Goal: Information Seeking & Learning: Check status

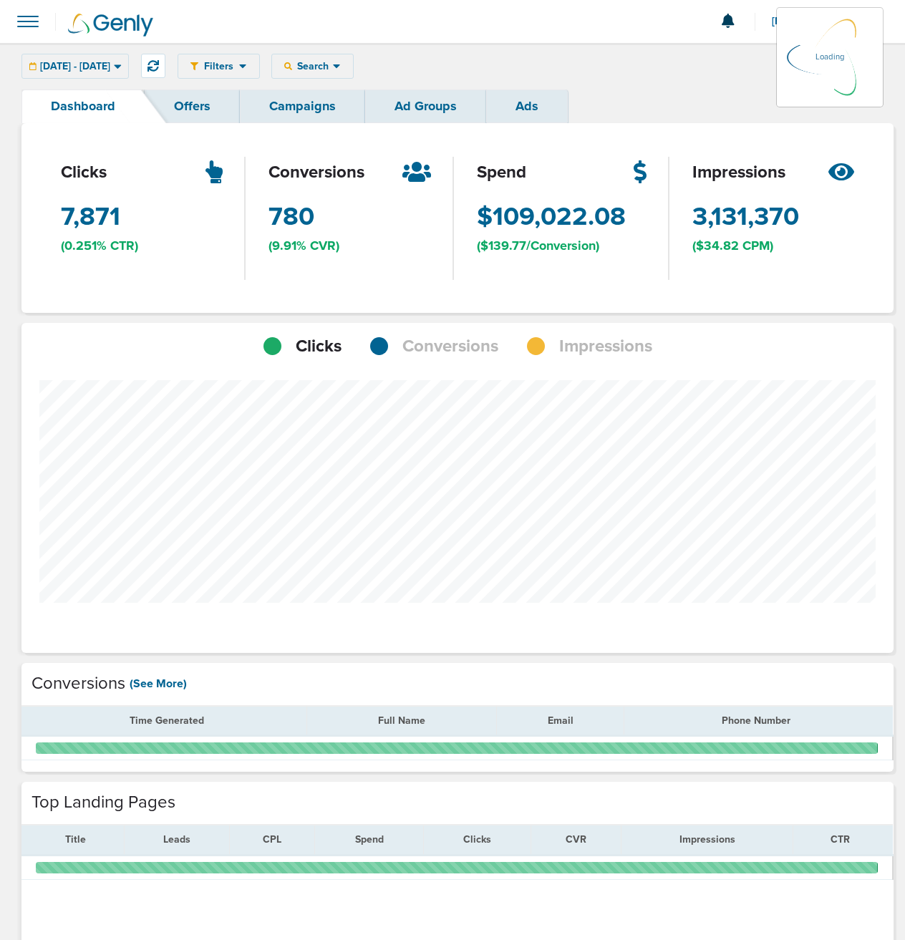
scroll to position [1115, 862]
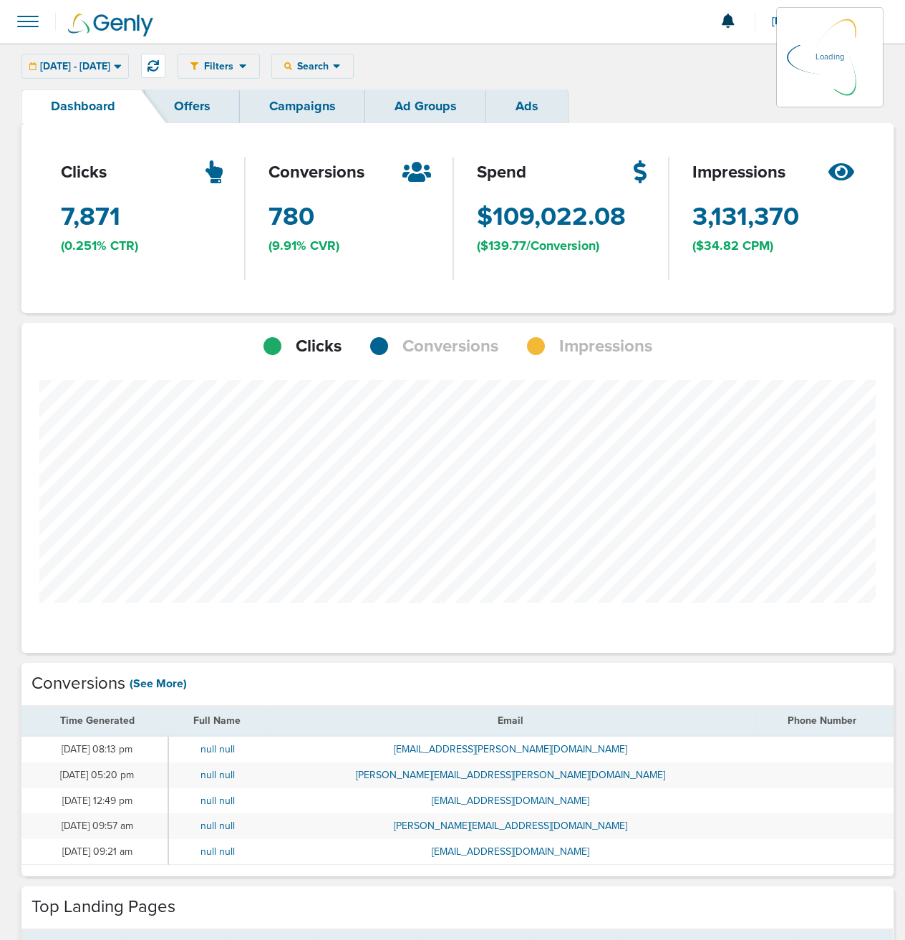
click at [289, 109] on link "Campaigns" at bounding box center [302, 106] width 125 height 34
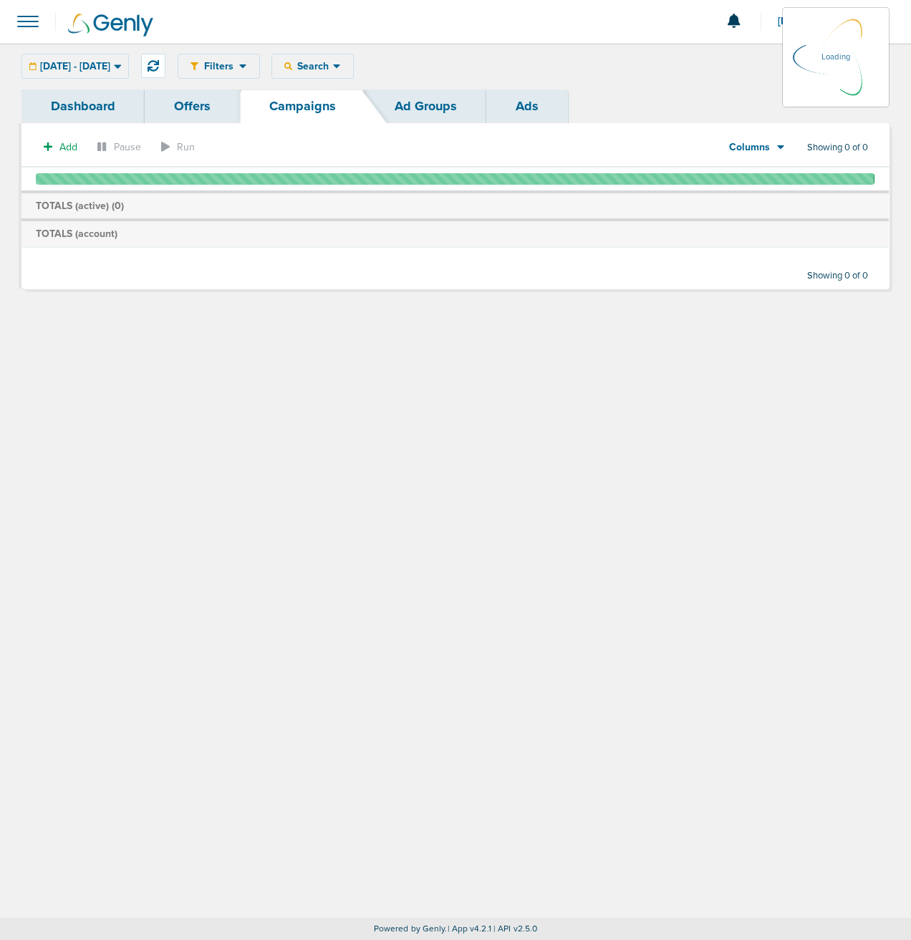
click at [56, 111] on link "Dashboard" at bounding box center [82, 106] width 123 height 34
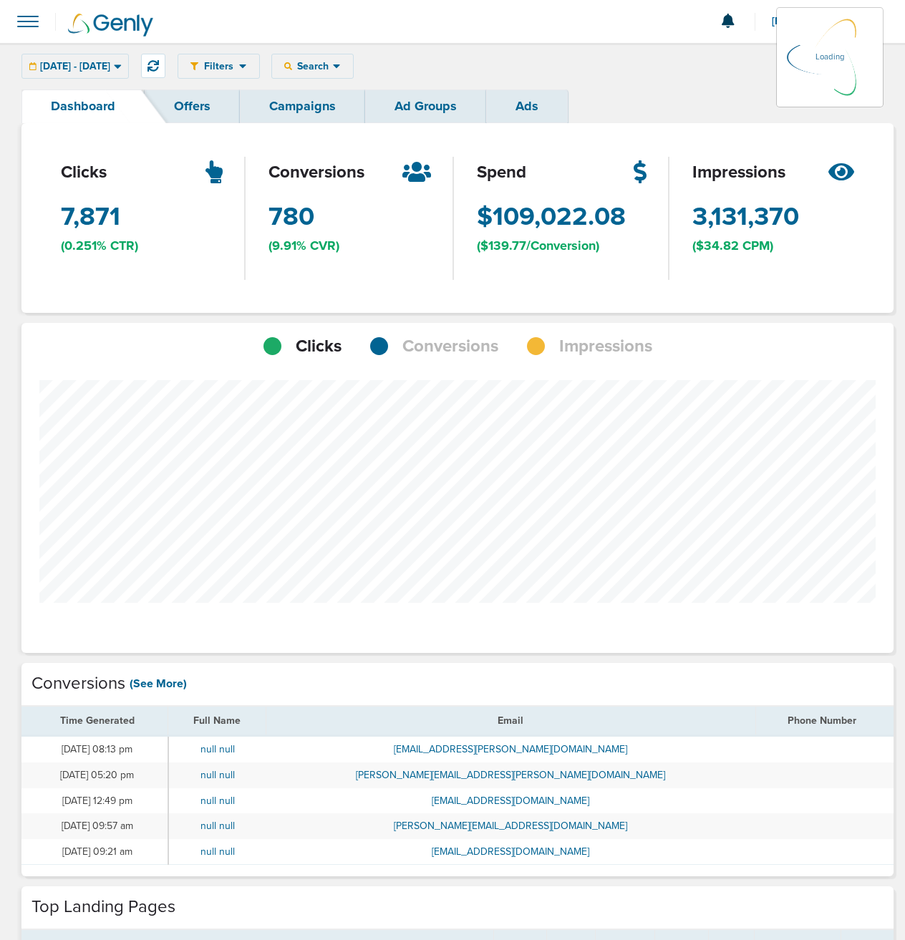
scroll to position [1115, 862]
click at [102, 68] on div "[DATE] - [DATE] [DATE] [DATE] Last 7 Days Last 14 Days This Month Last Month Th…" at bounding box center [74, 66] width 107 height 25
click at [114, 64] on div "[DATE] - [DATE] [DATE] [DATE] Last 7 Days Last 14 Days This Month Last Month Th…" at bounding box center [74, 66] width 107 height 25
click at [129, 67] on div "[DATE] - [DATE] [DATE] [DATE] Last 7 Days Last 14 Days This Month Last Month Th…" at bounding box center [74, 66] width 107 height 25
click at [122, 64] on icon at bounding box center [118, 66] width 8 height 12
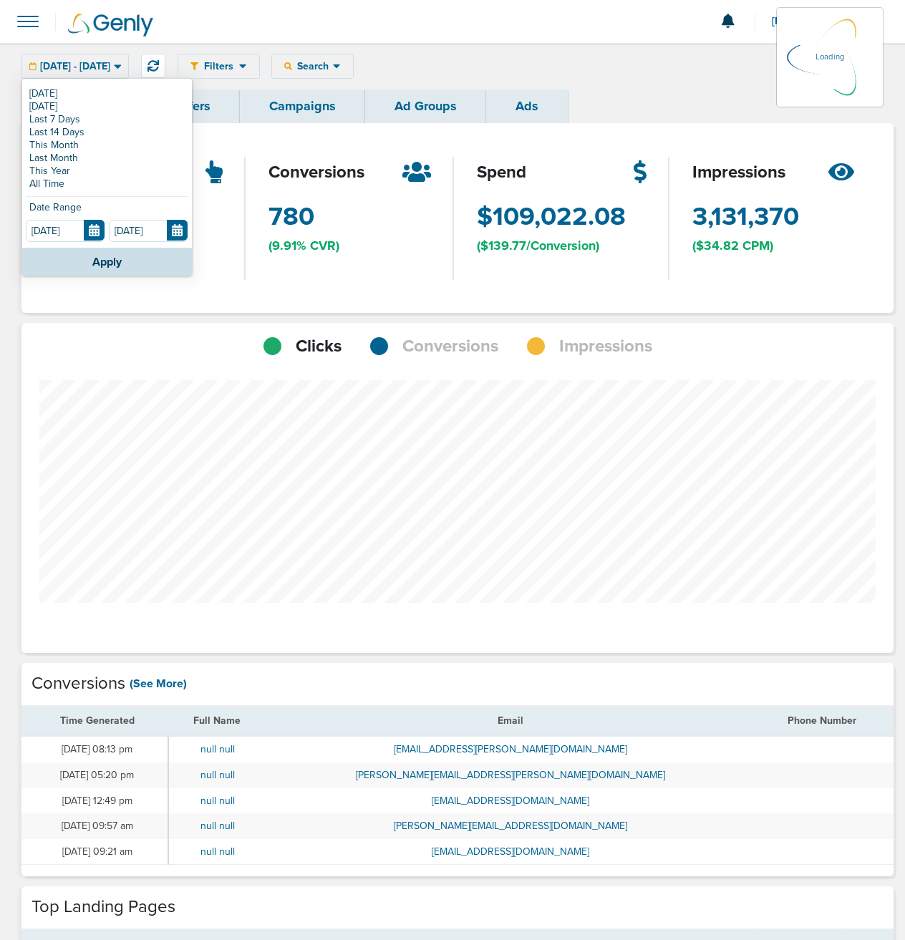
click at [181, 230] on div "clicks 7,871 Clicks (0.251% CTR)" at bounding box center [142, 218] width 208 height 190
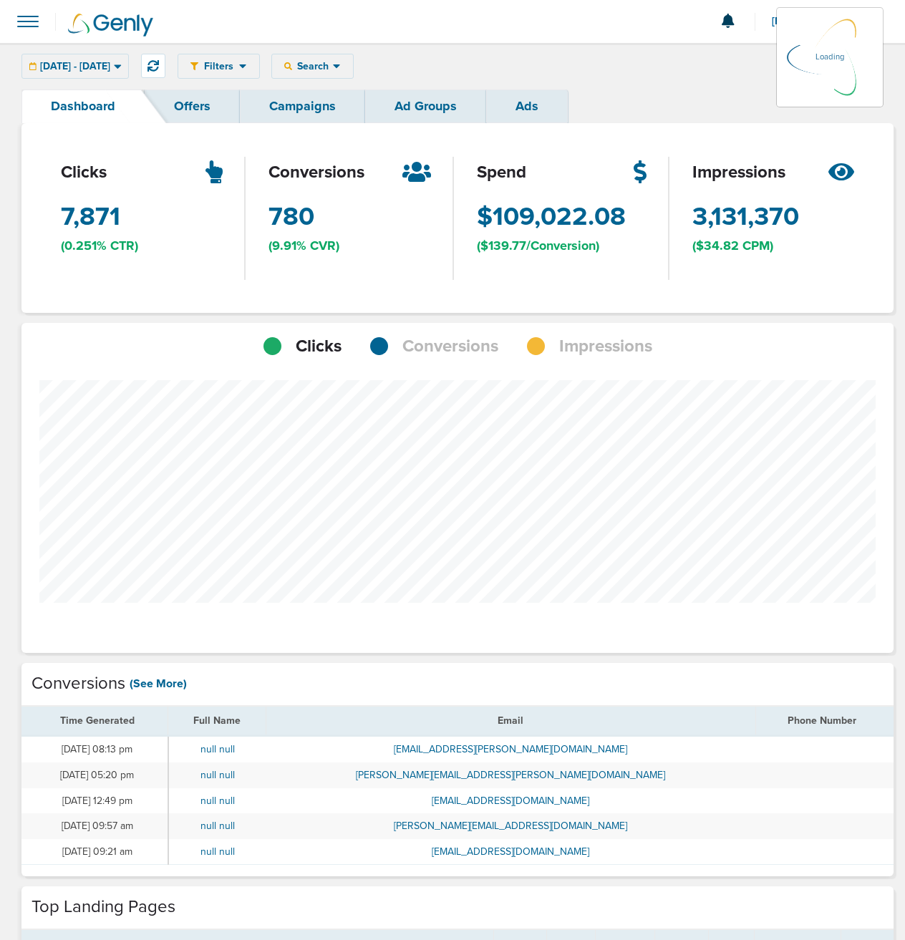
click at [89, 61] on div "[DATE] - [DATE] [DATE] [DATE] Last 7 Days Last 14 Days This Month Last Month Th…" at bounding box center [74, 66] width 107 height 25
click at [96, 72] on div "[DATE] - [DATE] [DATE] [DATE] Last 7 Days Last 14 Days This Month Last Month Th…" at bounding box center [74, 66] width 107 height 25
click at [112, 69] on div "[DATE] - [DATE] [DATE] [DATE] Last 7 Days Last 14 Days This Month Last Month Th…" at bounding box center [74, 66] width 107 height 25
click at [129, 69] on div "[DATE] - [DATE] [DATE] [DATE] Last 7 Days Last 14 Days This Month Last Month Th…" at bounding box center [74, 66] width 107 height 25
click at [121, 67] on icon at bounding box center [117, 66] width 7 height 4
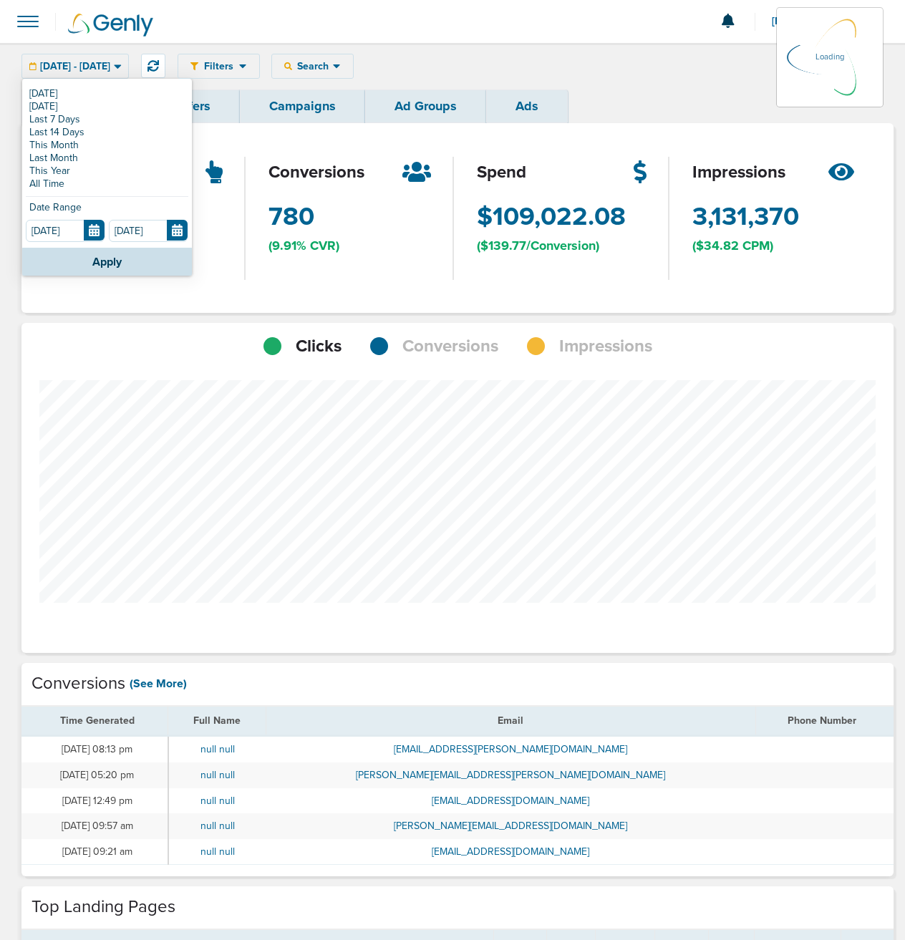
click at [175, 231] on div "Filters Active Only Settings Status Active Inactive Objectives MQL SQL Traffic …" at bounding box center [452, 647] width 905 height 1209
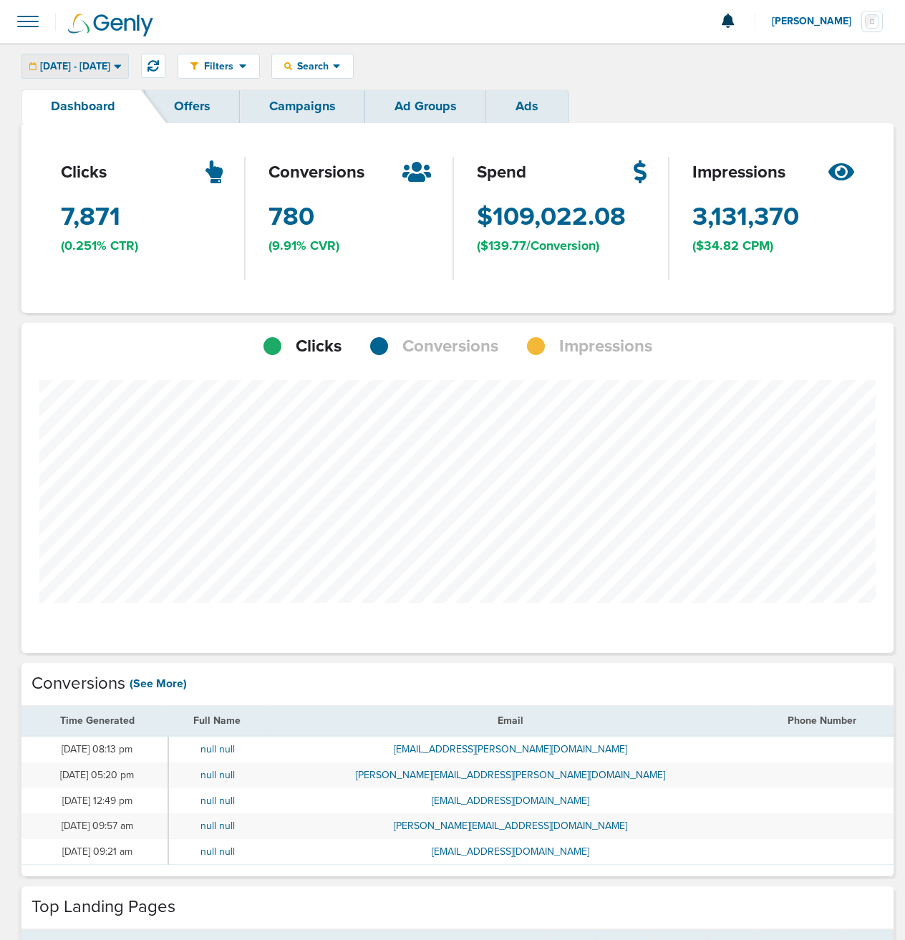
click at [128, 66] on div "[DATE] - [DATE]" at bounding box center [75, 66] width 106 height 24
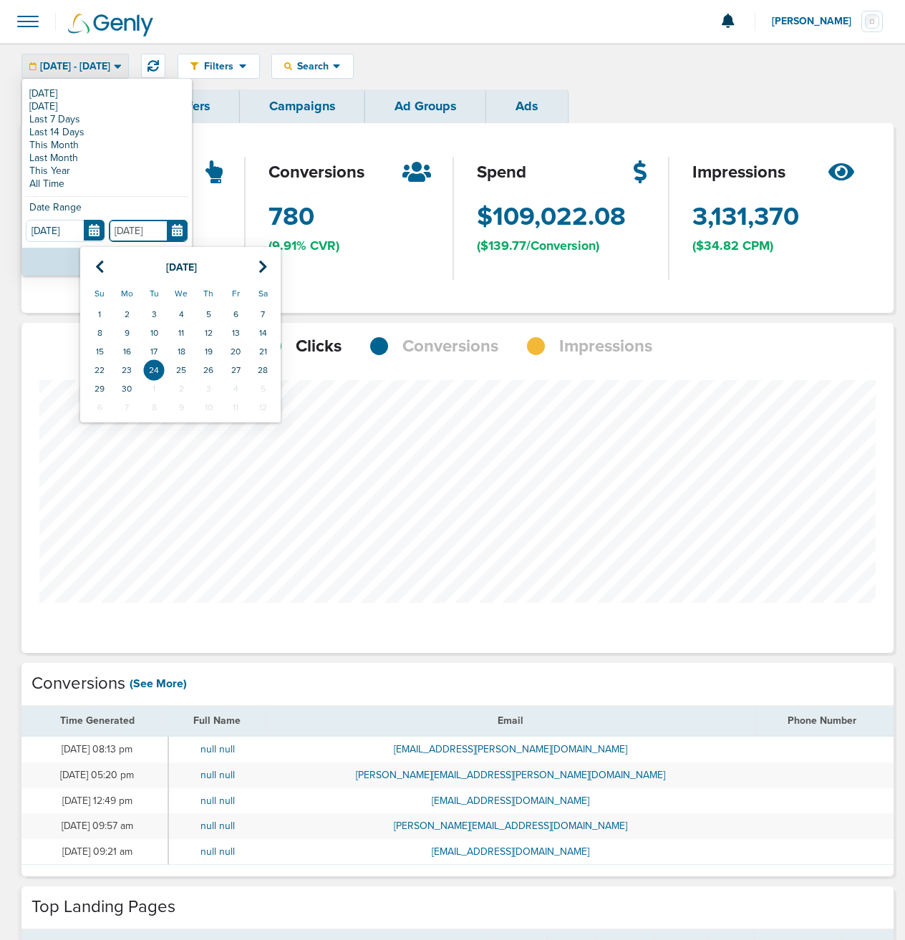
click at [135, 232] on input "[DATE]" at bounding box center [148, 231] width 79 height 22
click at [263, 265] on icon at bounding box center [262, 267] width 9 height 14
click at [103, 268] on icon at bounding box center [99, 267] width 9 height 14
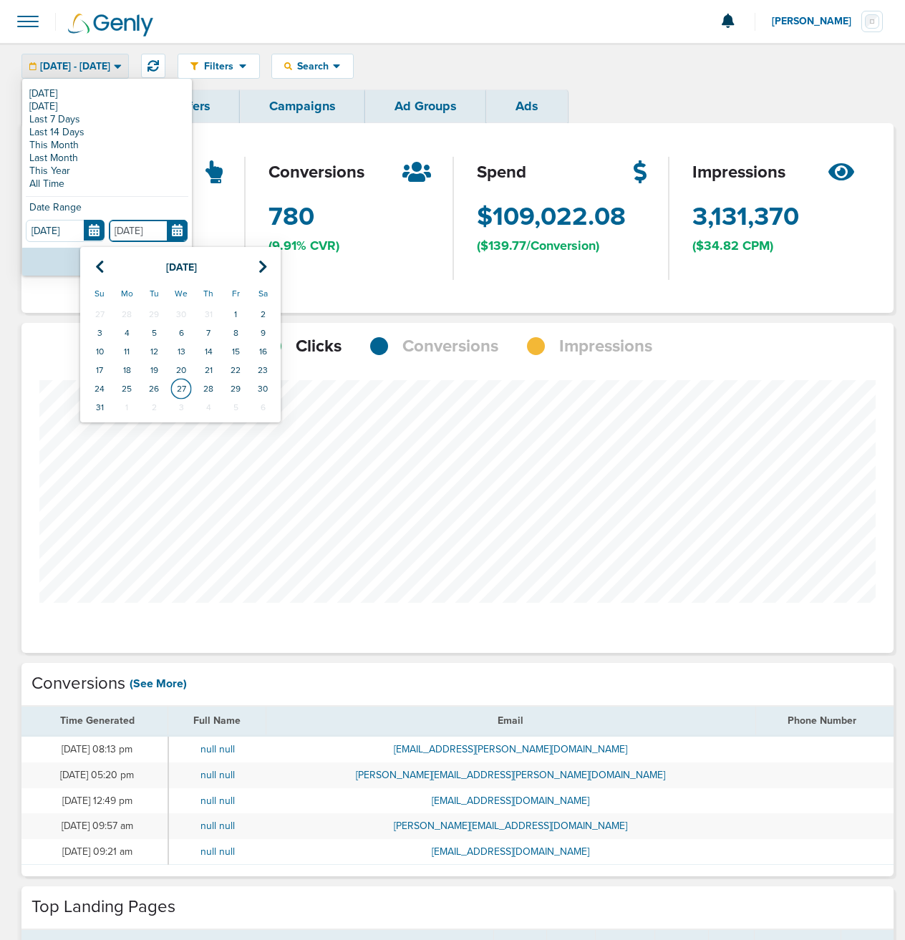
click at [182, 389] on td "27" at bounding box center [181, 388] width 27 height 19
type input "[DATE]"
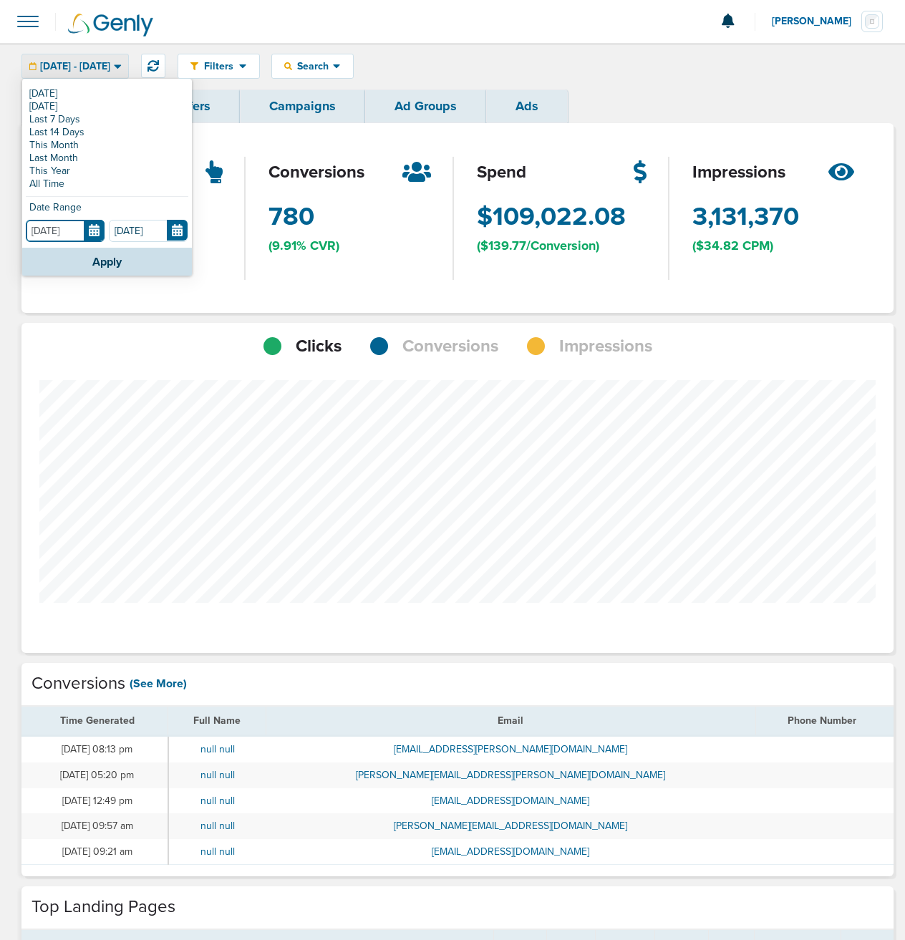
click at [90, 230] on input "[DATE]" at bounding box center [65, 231] width 79 height 22
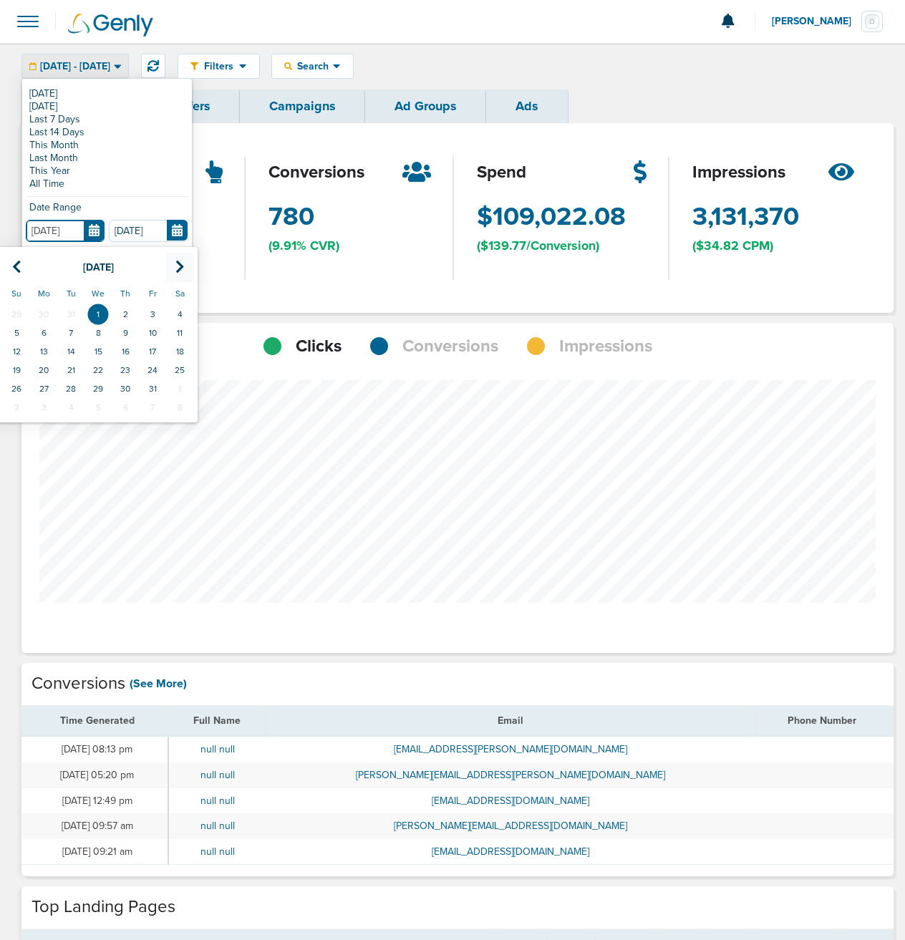
click at [182, 268] on icon at bounding box center [179, 267] width 9 height 14
click at [72, 316] on td "1" at bounding box center [70, 314] width 27 height 19
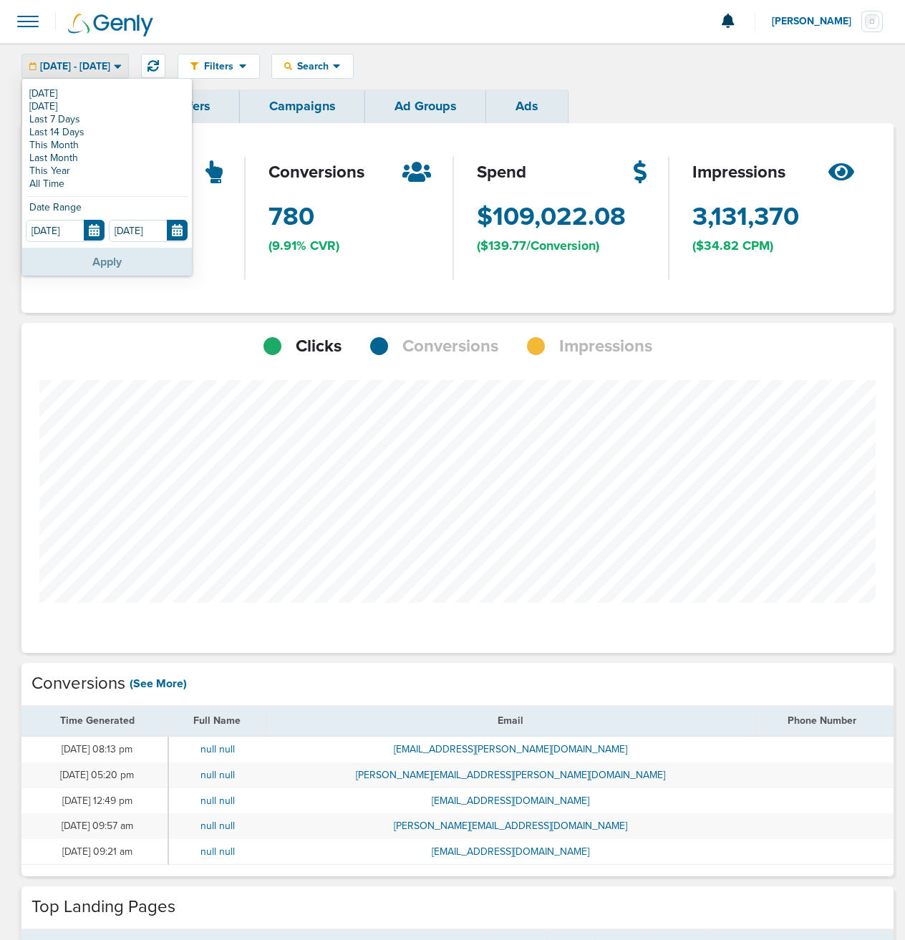
click at [125, 258] on button "Apply" at bounding box center [107, 262] width 170 height 28
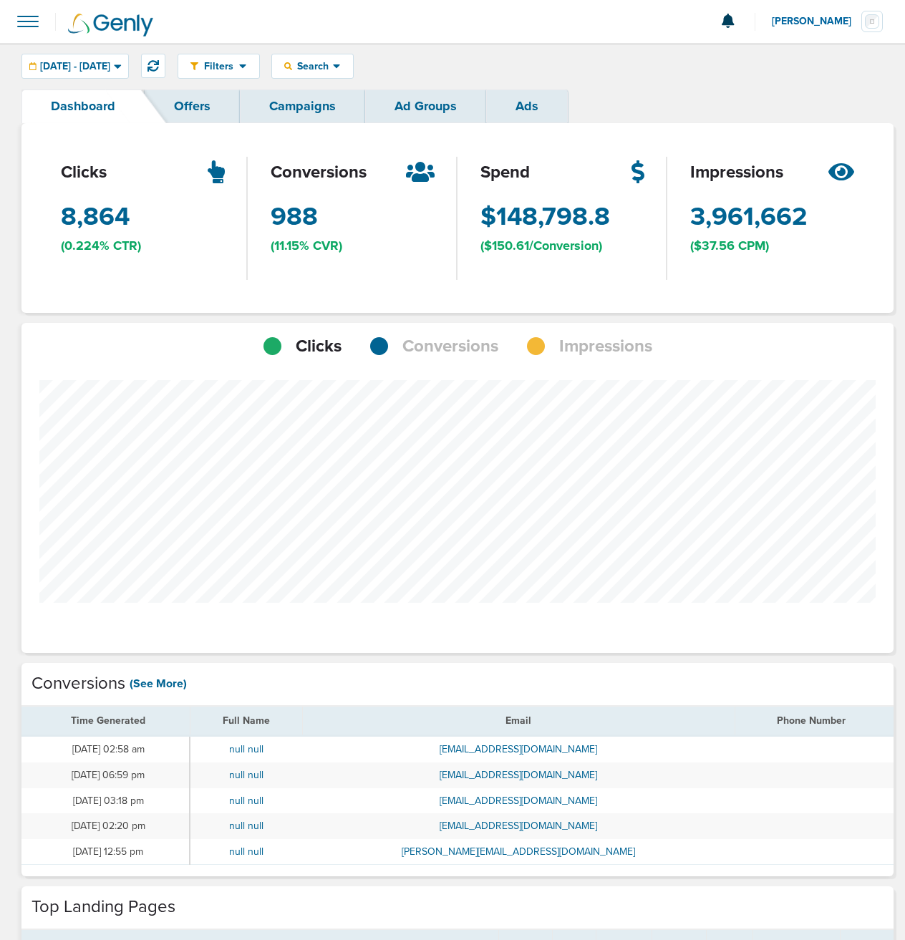
click at [433, 346] on span "Conversions" at bounding box center [450, 346] width 96 height 24
click at [603, 350] on span "Impressions" at bounding box center [605, 346] width 93 height 24
click at [122, 67] on icon at bounding box center [118, 66] width 8 height 12
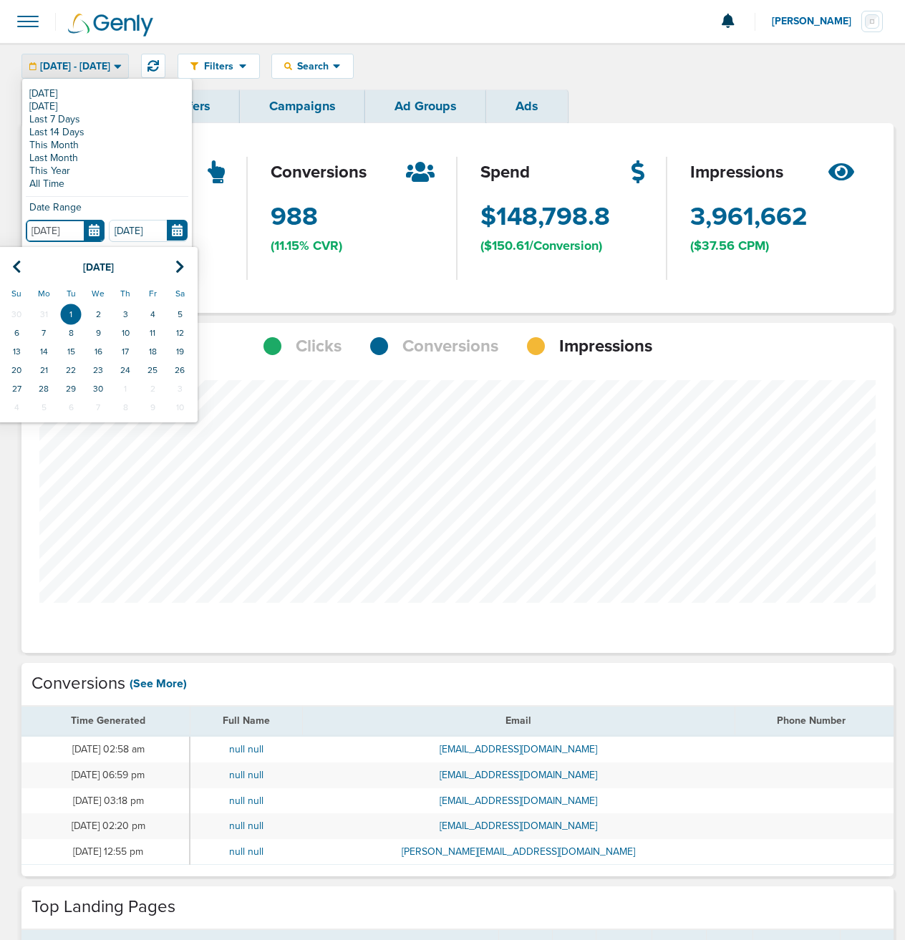
click at [72, 228] on input "[DATE]" at bounding box center [65, 231] width 79 height 22
click at [181, 266] on icon at bounding box center [179, 267] width 9 height 14
click at [125, 311] on td "1" at bounding box center [125, 314] width 27 height 19
type input "[DATE]"
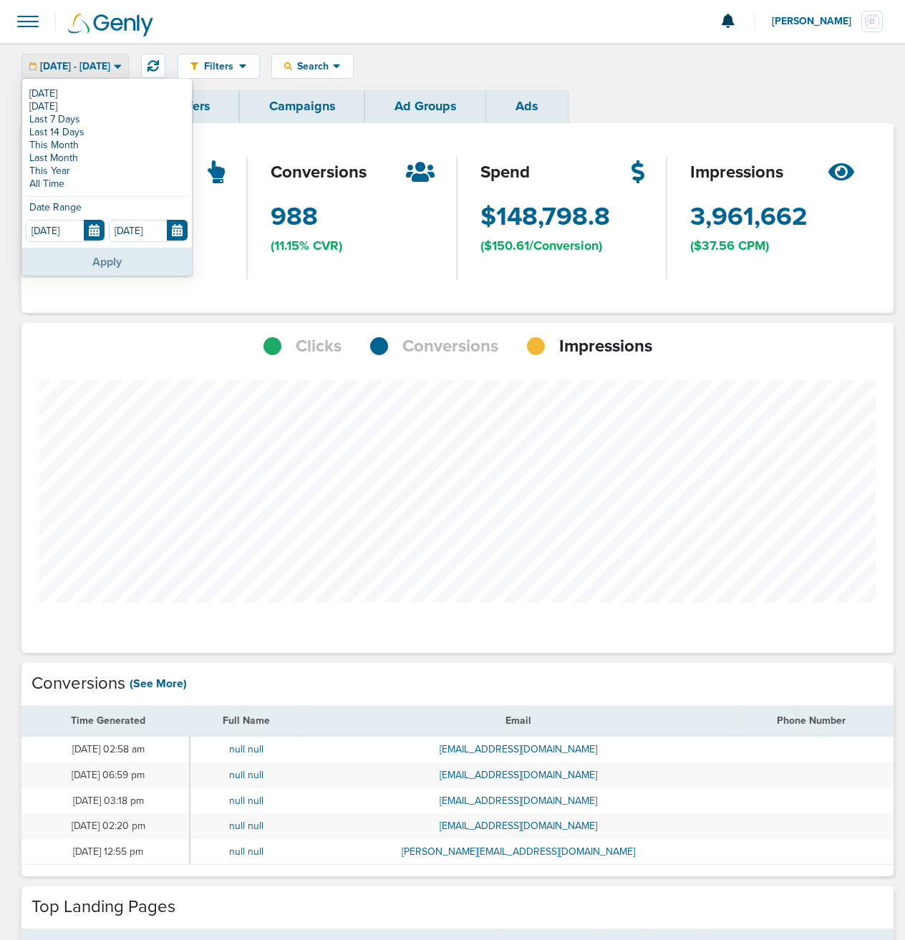
click at [150, 267] on button "Apply" at bounding box center [107, 262] width 170 height 28
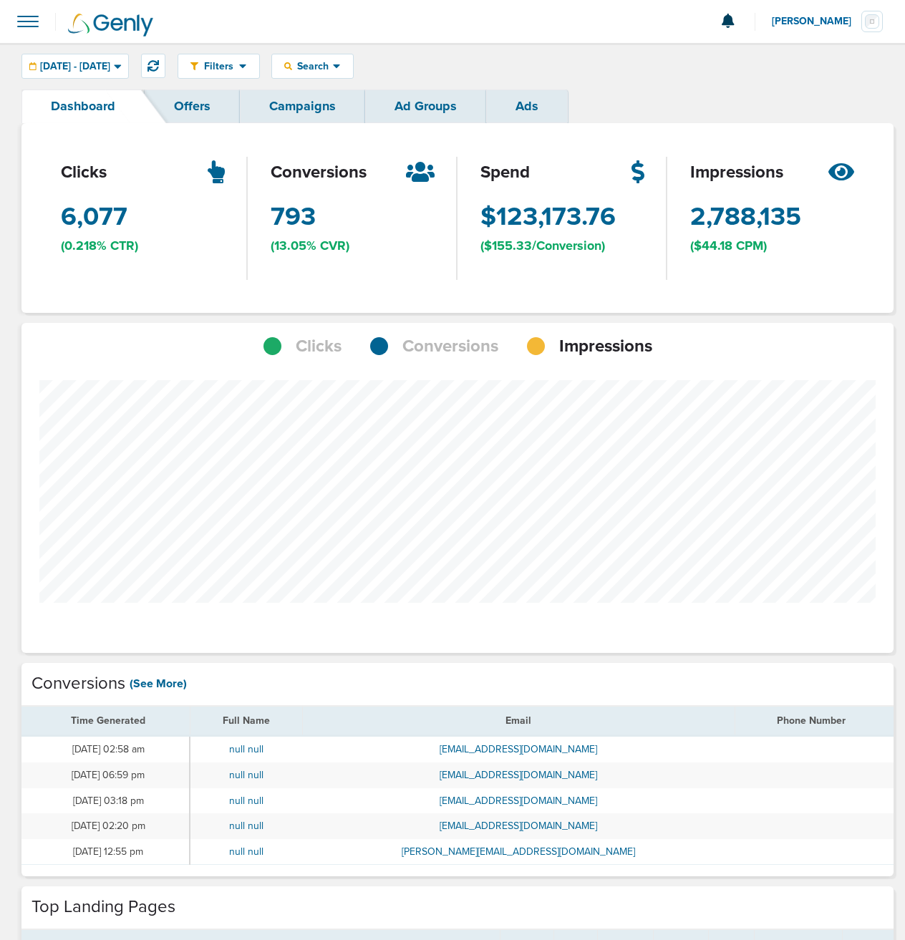
click at [453, 345] on span "Conversions" at bounding box center [450, 346] width 96 height 24
click at [306, 346] on span "Clicks" at bounding box center [319, 346] width 46 height 24
click at [392, 343] on div "Conversions" at bounding box center [434, 346] width 128 height 24
click at [187, 100] on link "Offers" at bounding box center [192, 106] width 95 height 34
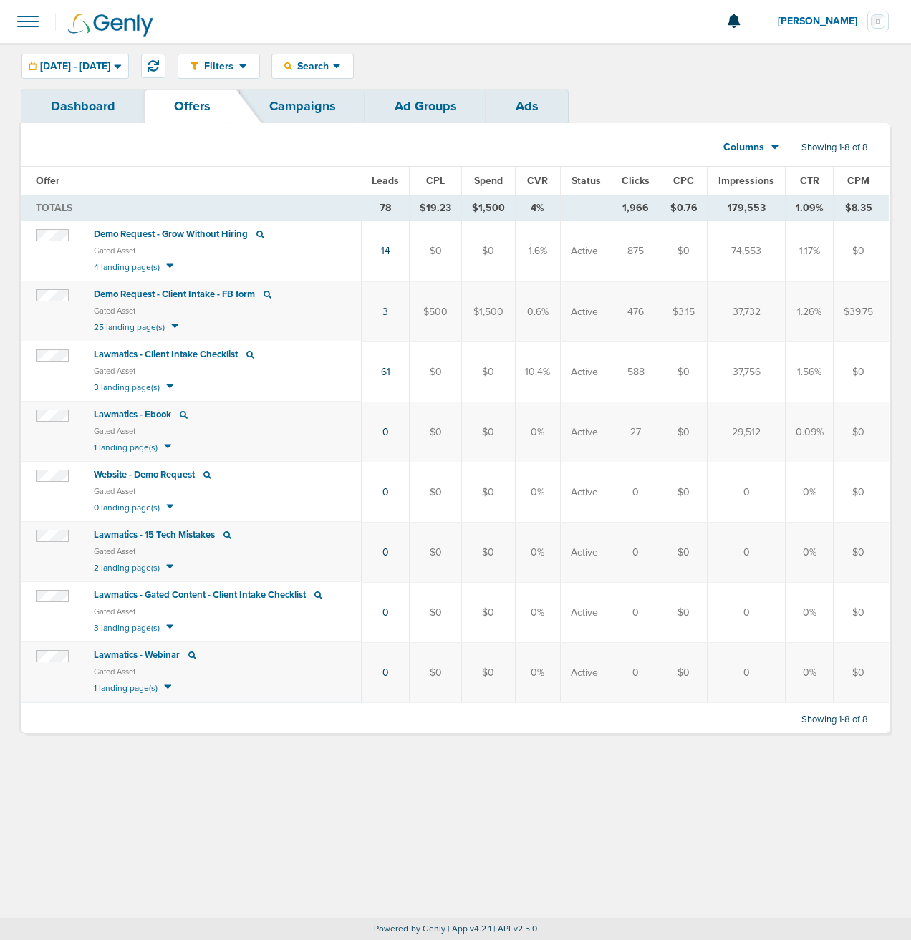
click at [96, 105] on link "Dashboard" at bounding box center [82, 106] width 123 height 34
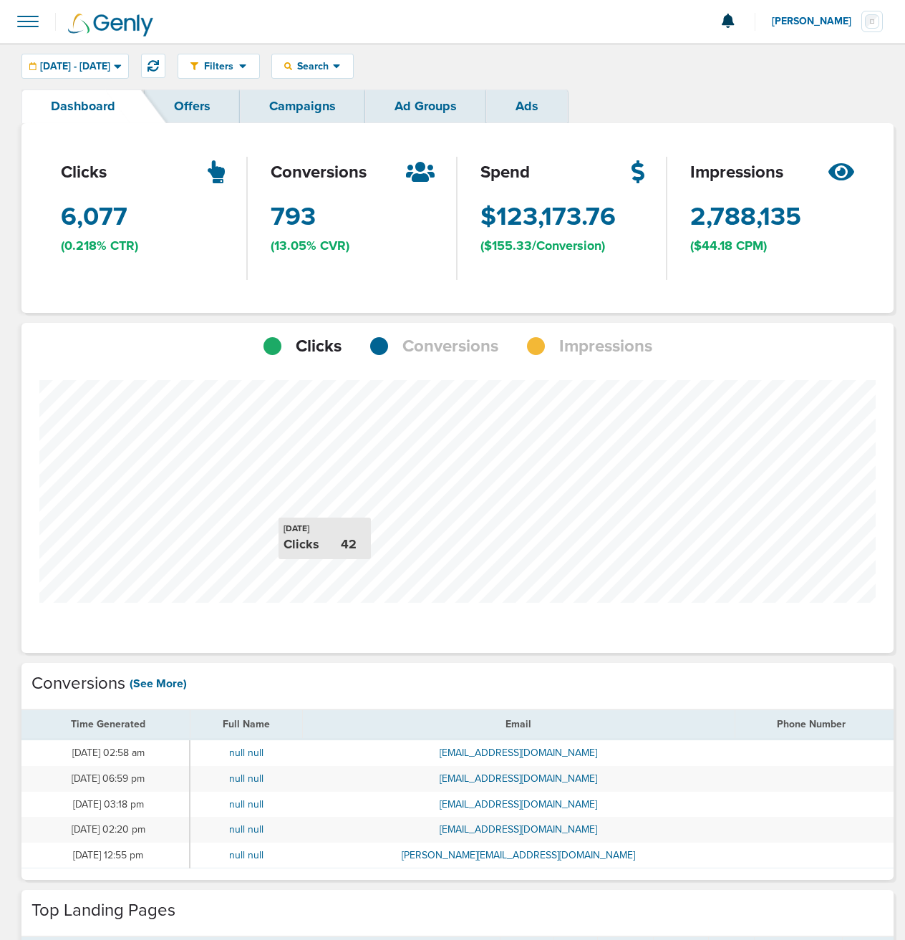
scroll to position [714730, 714983]
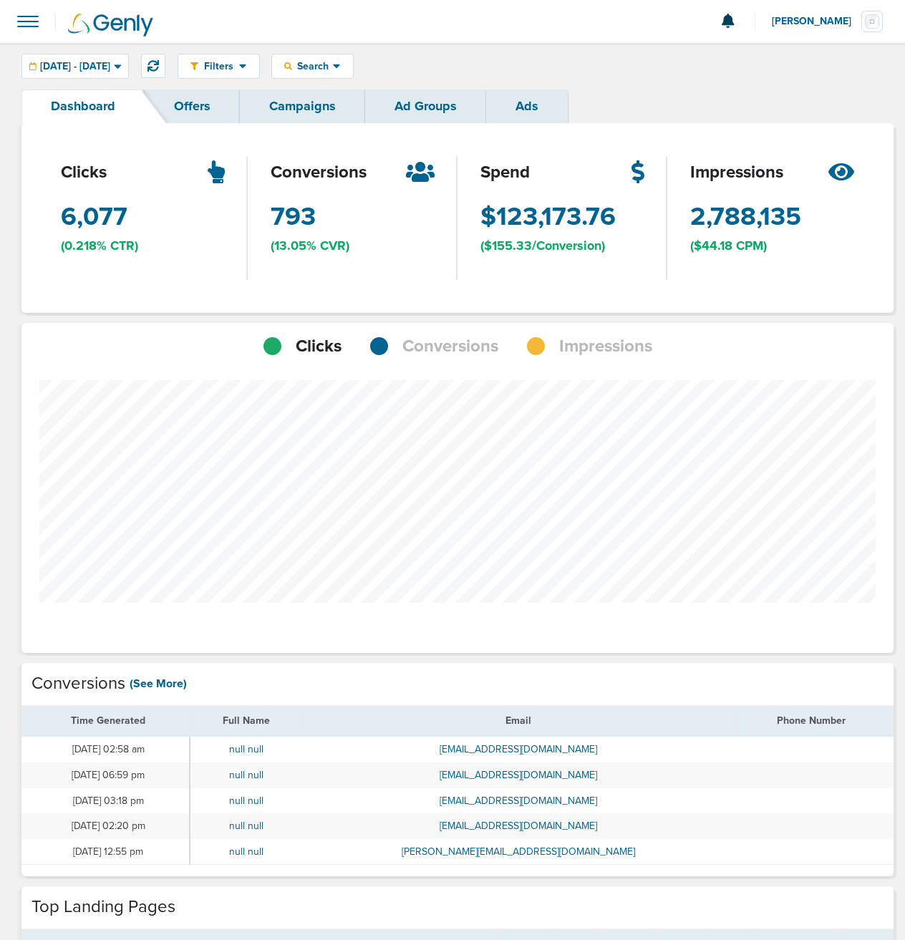
click at [311, 106] on link "Campaigns" at bounding box center [302, 106] width 125 height 34
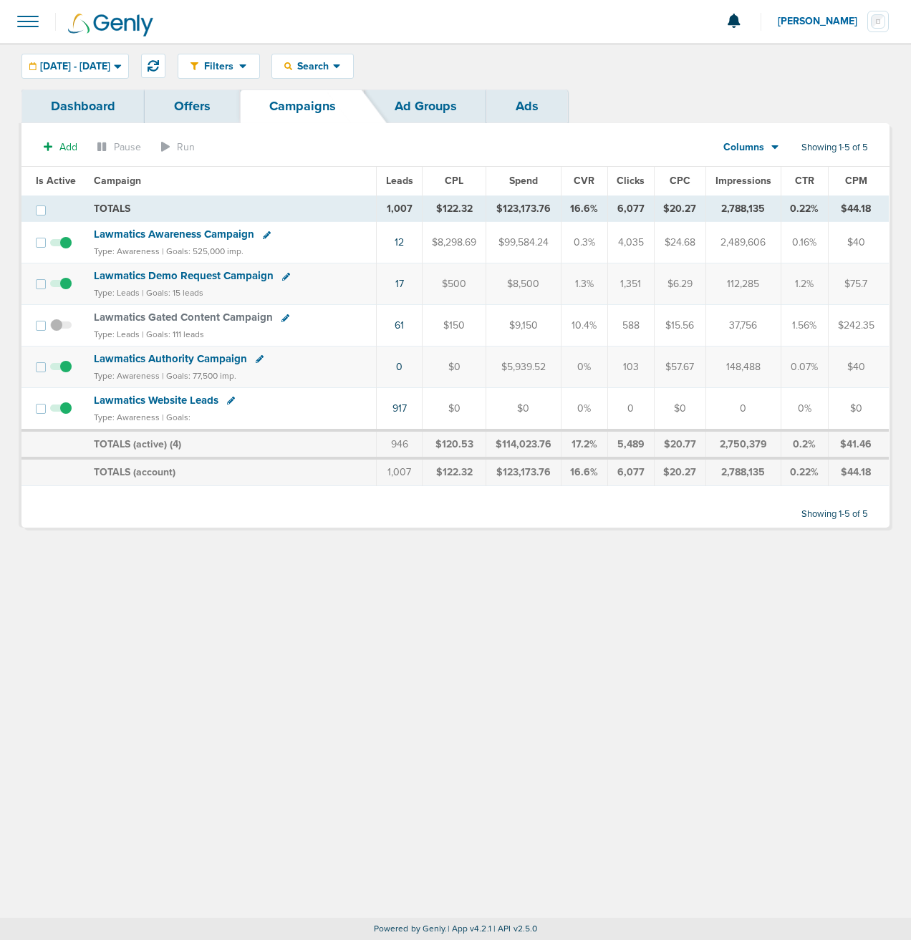
click at [409, 110] on link "Ad Groups" at bounding box center [425, 106] width 121 height 34
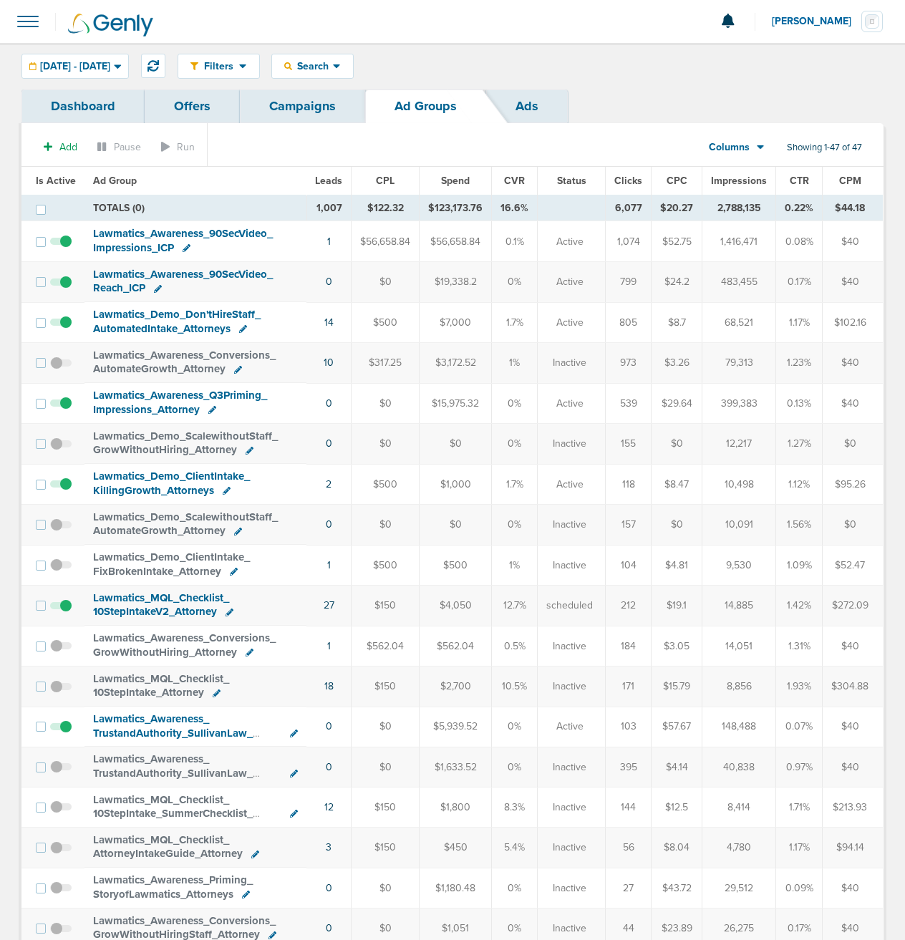
click at [714, 147] on span "Columns" at bounding box center [729, 147] width 41 height 14
click at [653, 136] on section "Add Pause Run Columns Media Stats Sales Performance Custom Showing 1-47 of 47" at bounding box center [452, 150] width 862 height 33
click at [42, 210] on span at bounding box center [41, 210] width 10 height 10
click at [21, 207] on input "checkbox" at bounding box center [21, 207] width 0 height 0
click at [42, 210] on span at bounding box center [41, 210] width 10 height 10
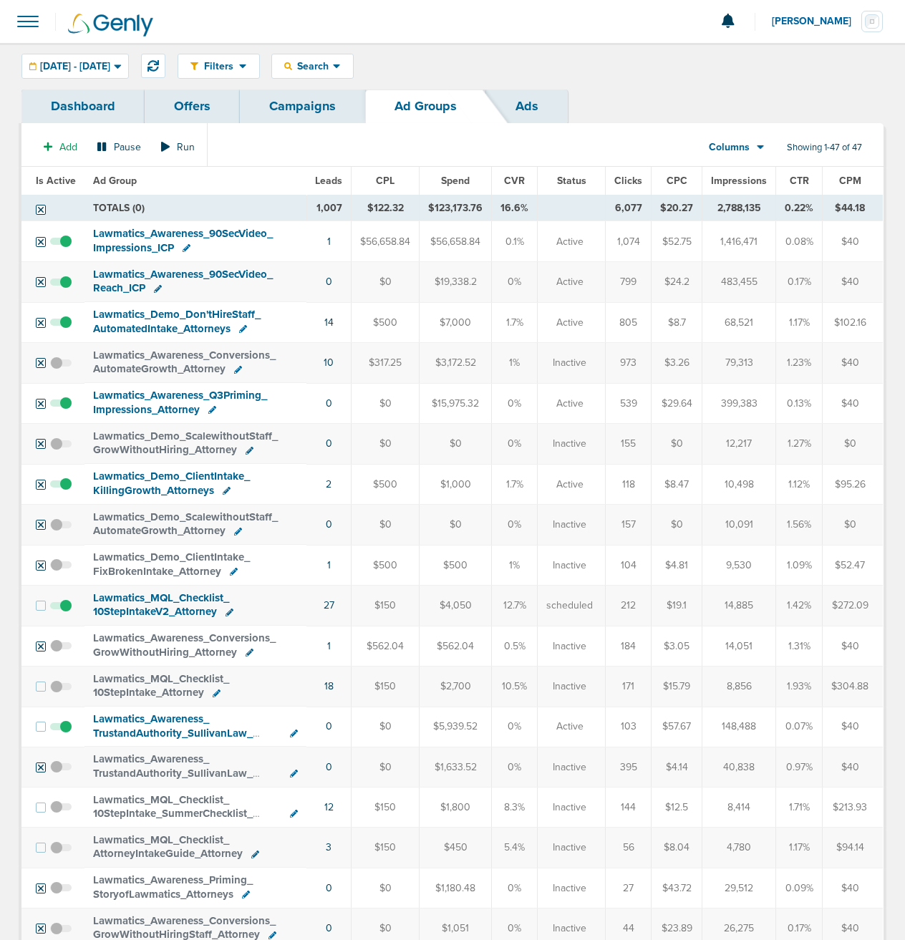
click at [21, 207] on input "checkbox" at bounding box center [21, 207] width 0 height 0
click at [514, 104] on link "Ads" at bounding box center [527, 106] width 82 height 34
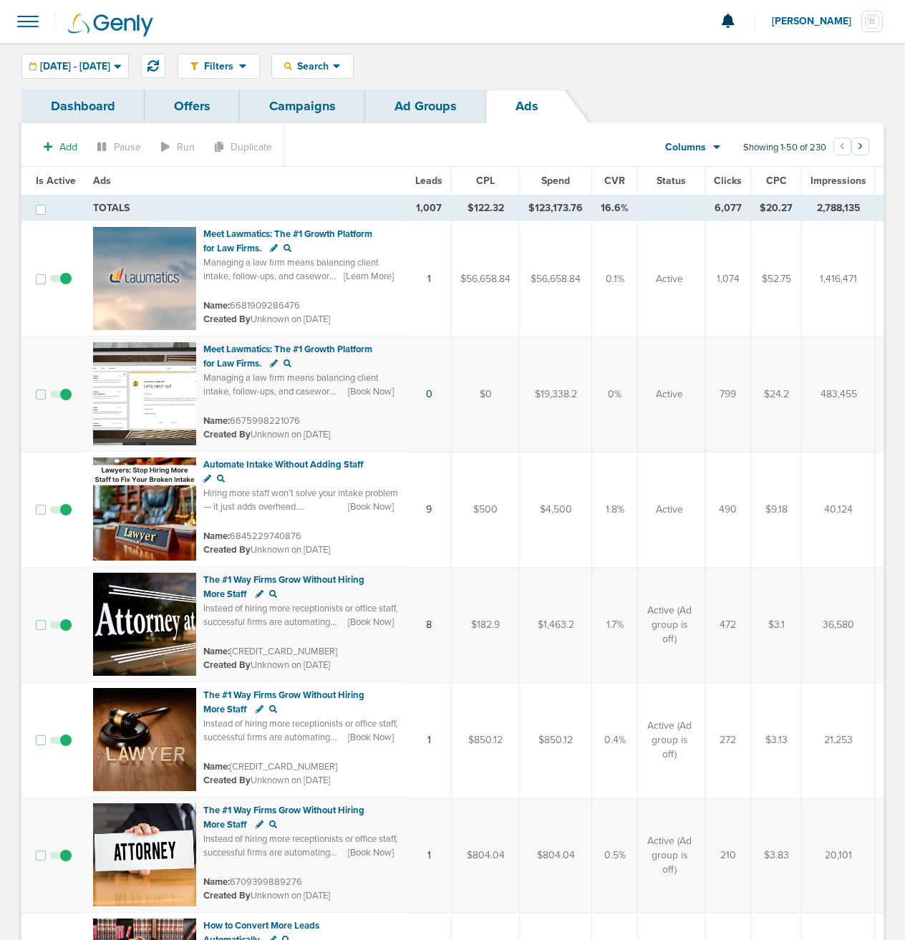
click at [112, 114] on link "Dashboard" at bounding box center [82, 106] width 123 height 34
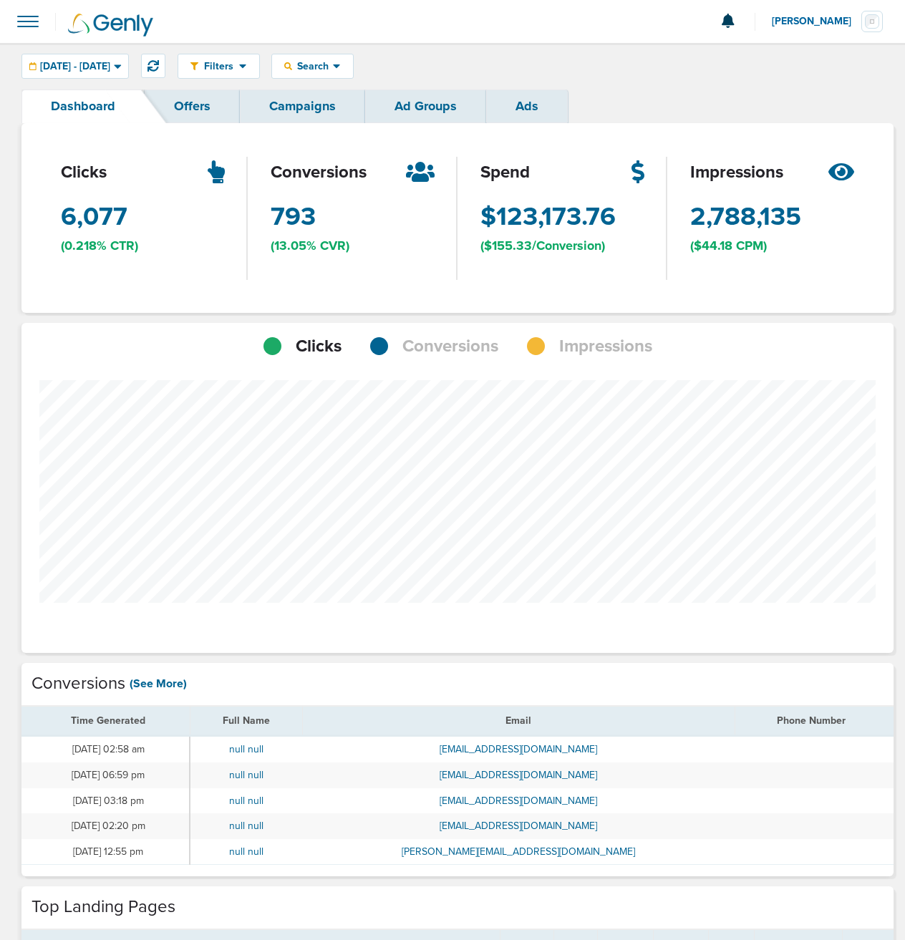
click at [209, 107] on link "Offers" at bounding box center [192, 106] width 95 height 34
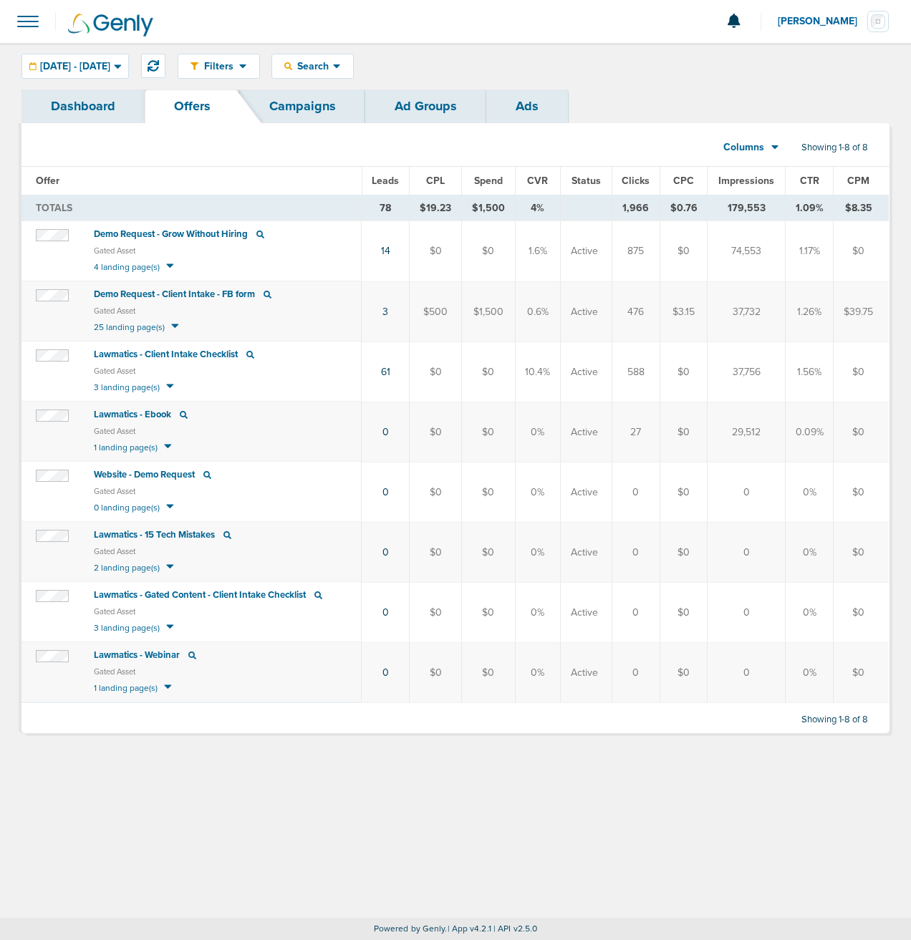
click at [306, 110] on link "Campaigns" at bounding box center [302, 106] width 125 height 34
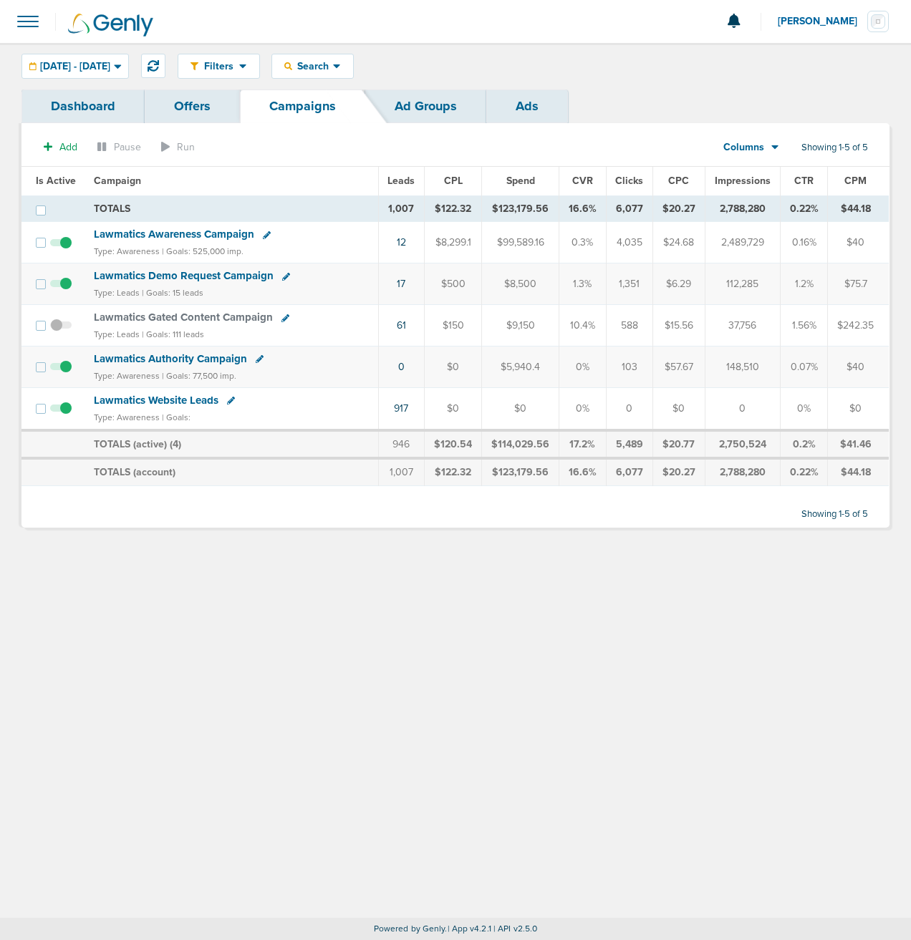
click at [430, 110] on link "Ad Groups" at bounding box center [425, 106] width 121 height 34
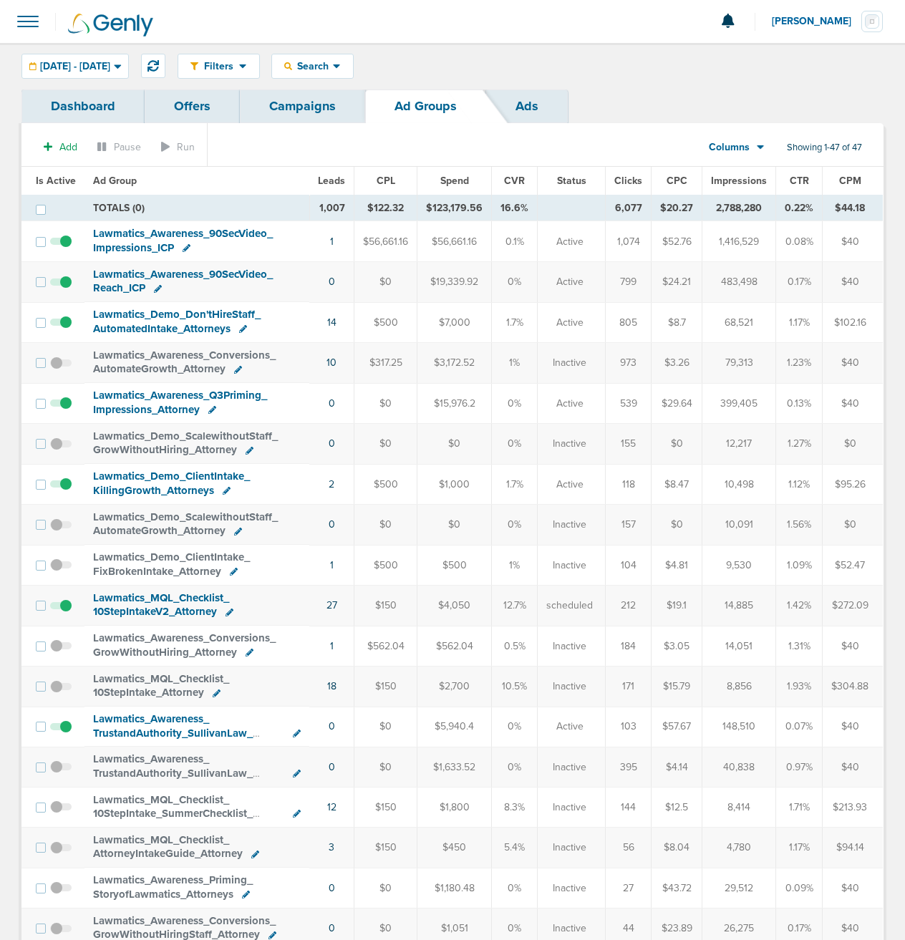
click at [530, 114] on link "Ads" at bounding box center [527, 106] width 82 height 34
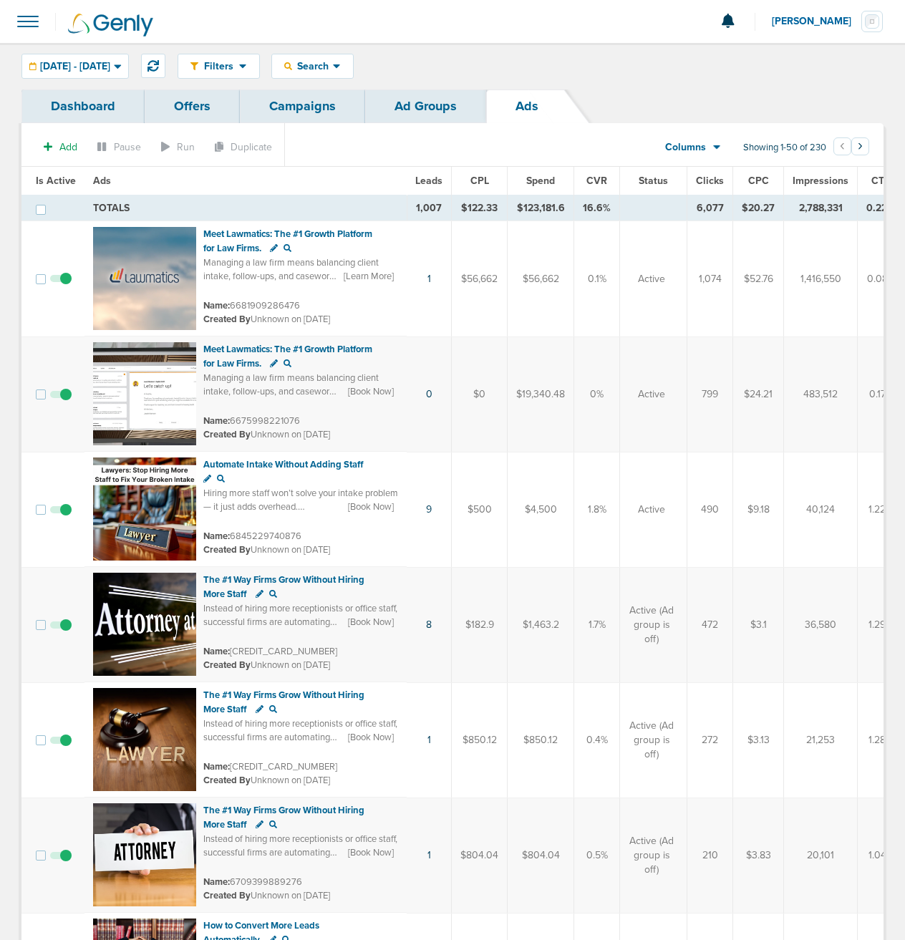
click at [72, 98] on link "Dashboard" at bounding box center [82, 106] width 123 height 34
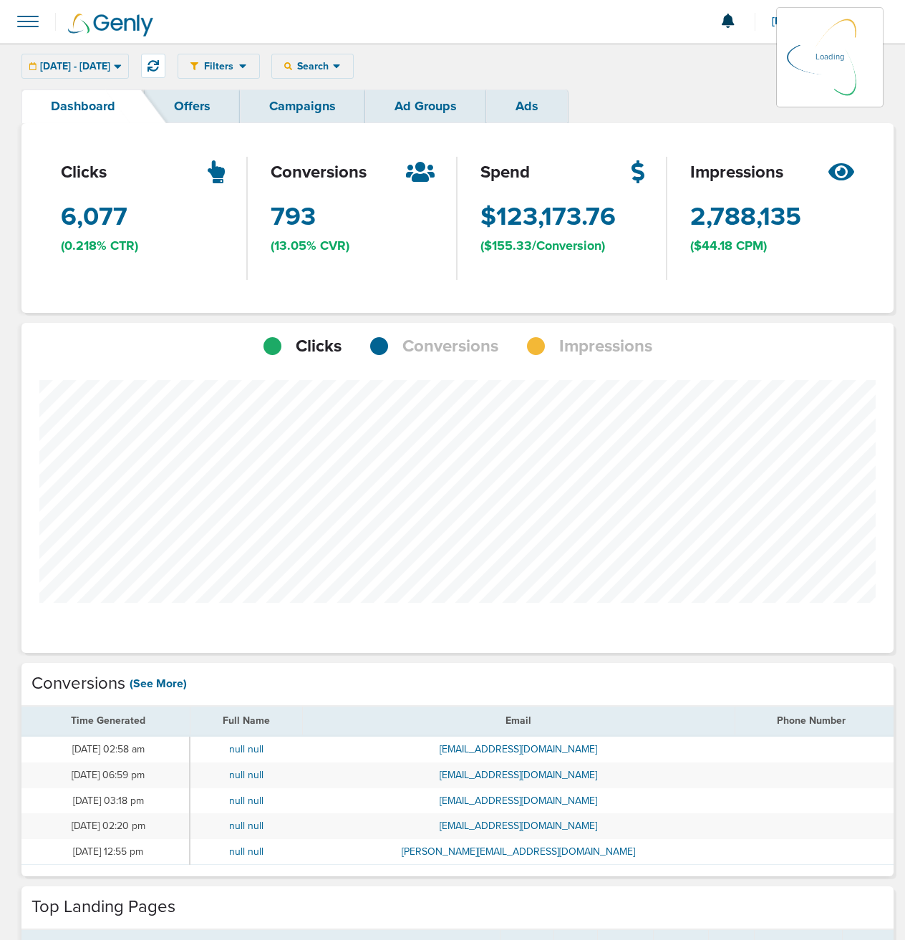
scroll to position [1115, 862]
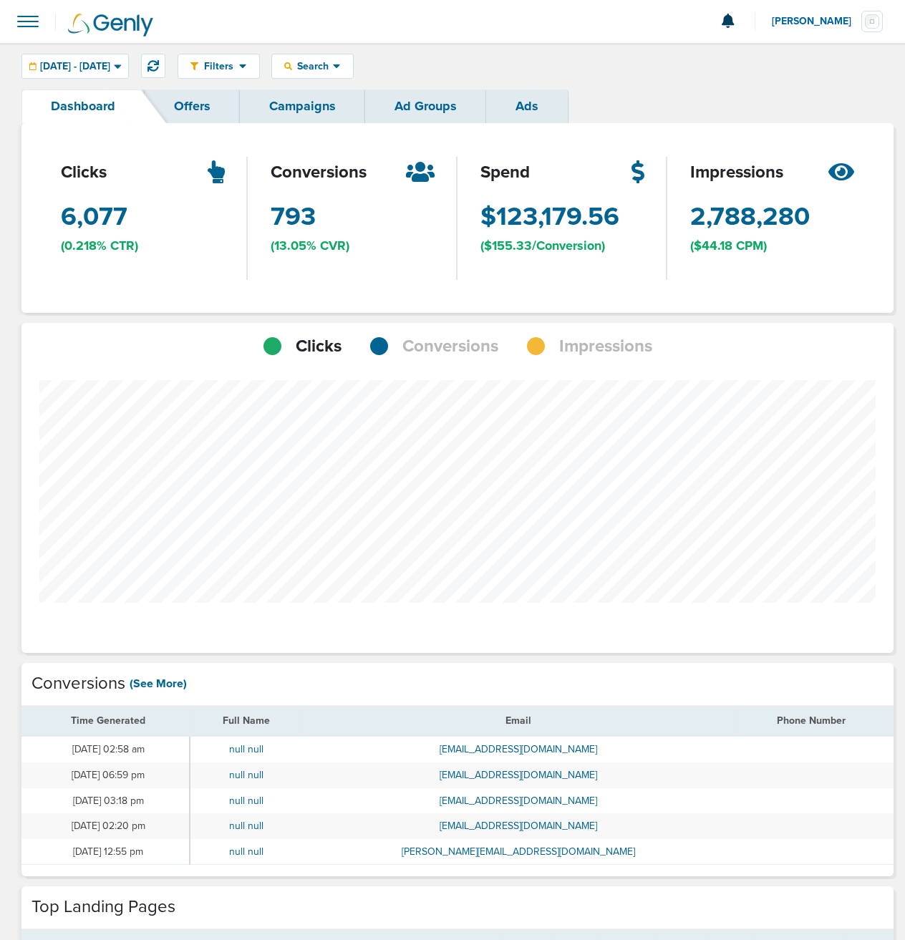
click at [165, 684] on link "(See More)" at bounding box center [158, 684] width 57 height 16
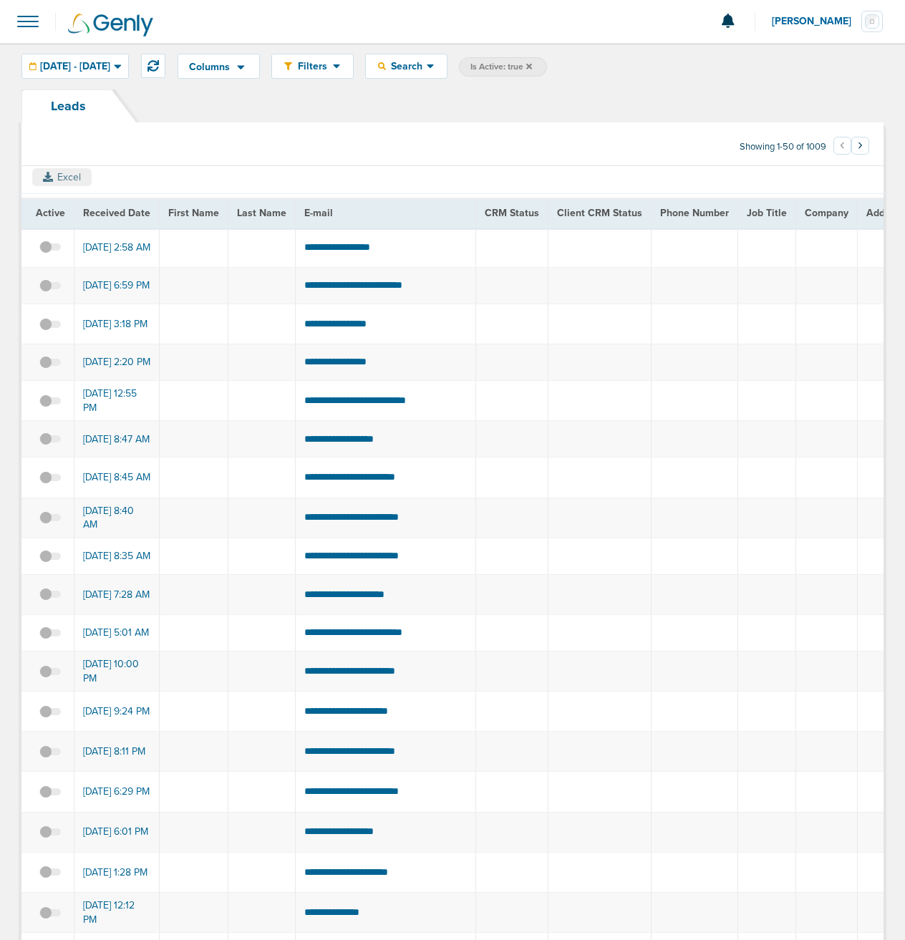
click at [71, 179] on button "Excel" at bounding box center [61, 177] width 59 height 18
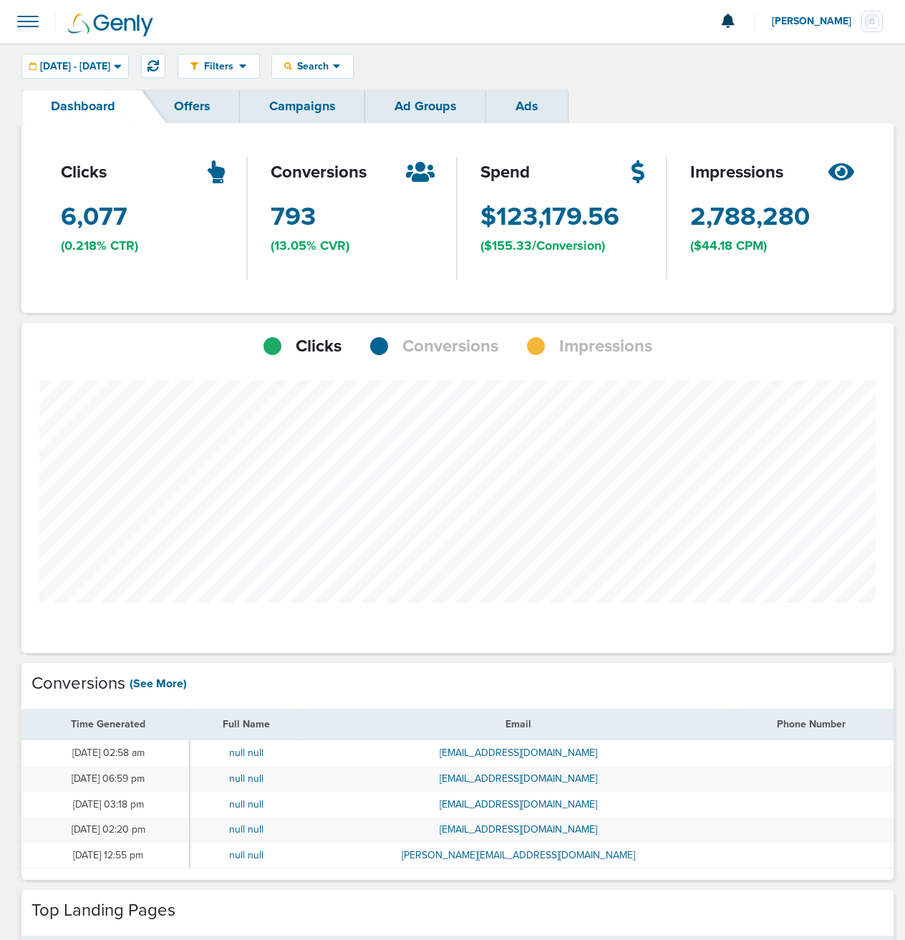
scroll to position [714730, 714983]
